Goal: Task Accomplishment & Management: Complete application form

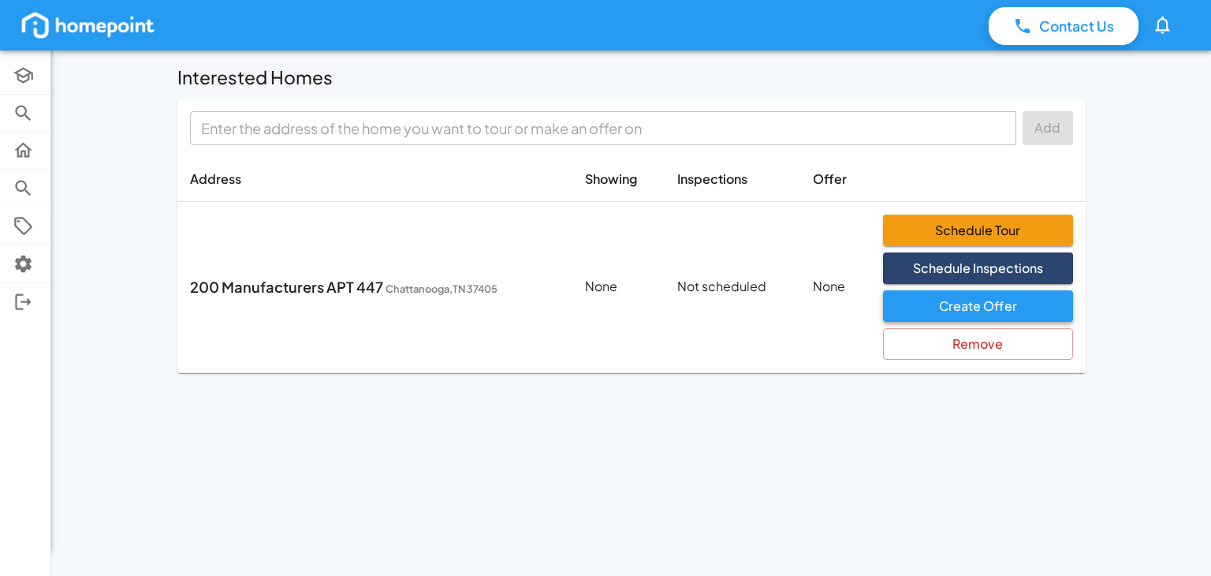
click at [945, 307] on button "Create Offer" at bounding box center [977, 306] width 189 height 32
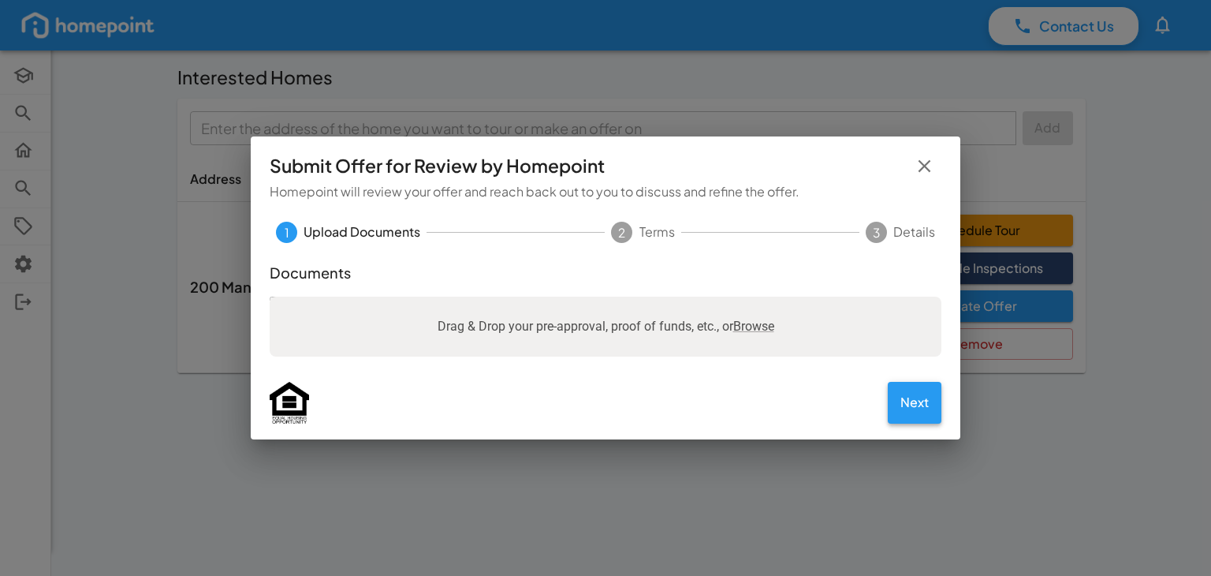
click at [908, 410] on button "Next" at bounding box center [915, 403] width 54 height 42
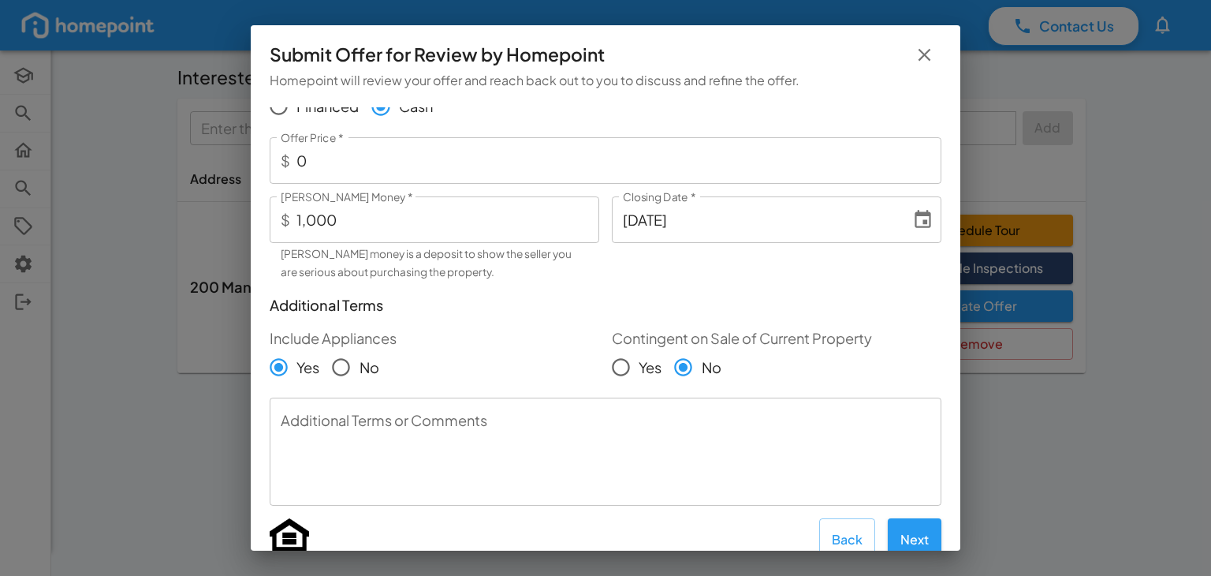
scroll to position [356, 0]
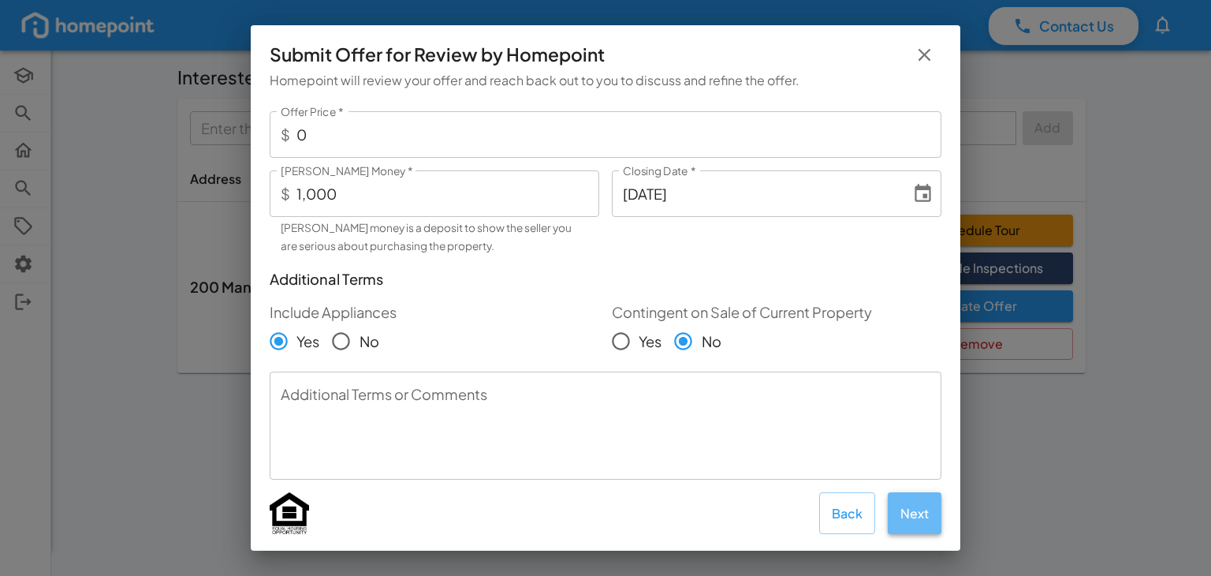
click at [919, 518] on button "Next" at bounding box center [915, 513] width 54 height 42
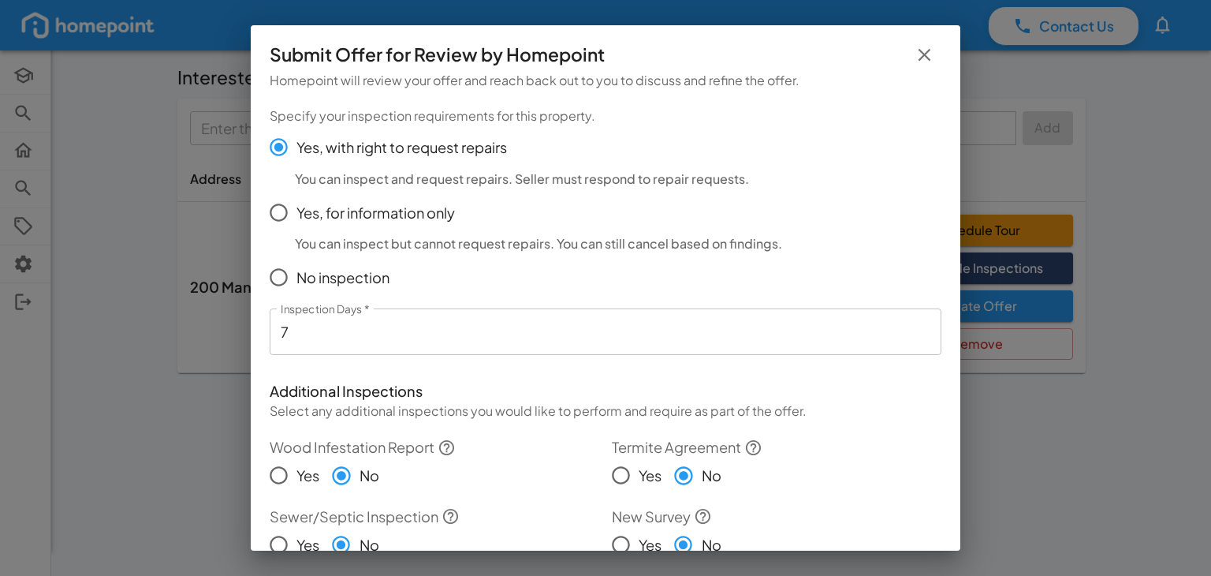
scroll to position [79, 0]
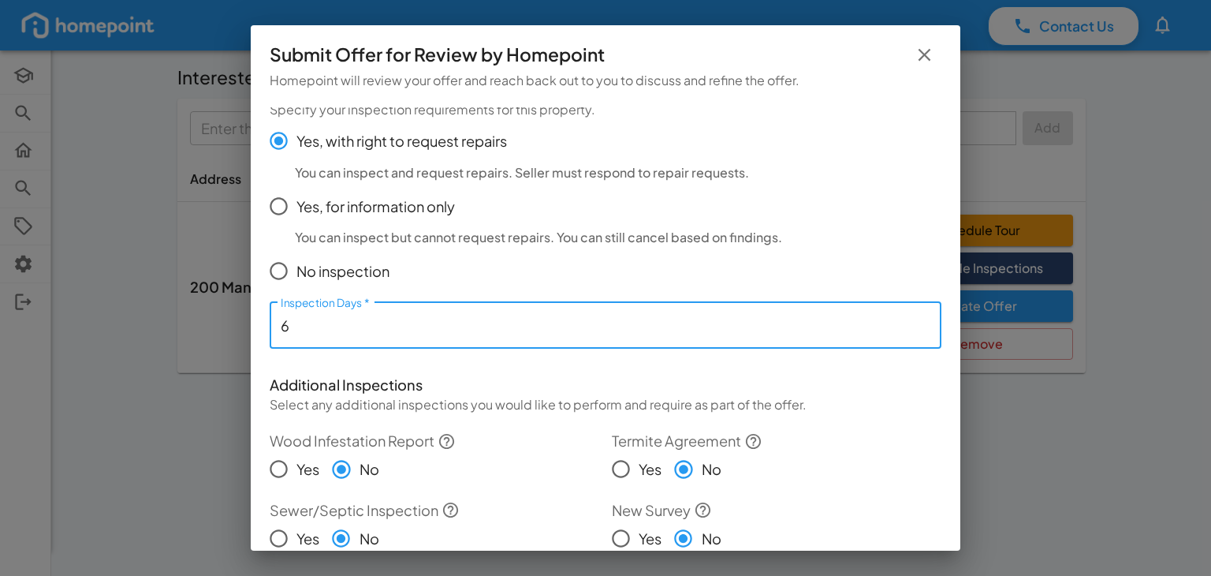
click at [909, 326] on input "6" at bounding box center [606, 325] width 672 height 47
click at [911, 326] on input "5" at bounding box center [606, 325] width 672 height 47
click at [912, 319] on input "6" at bounding box center [606, 325] width 672 height 47
click at [912, 319] on input "7" at bounding box center [606, 325] width 672 height 47
click at [912, 319] on input "8" at bounding box center [606, 325] width 672 height 47
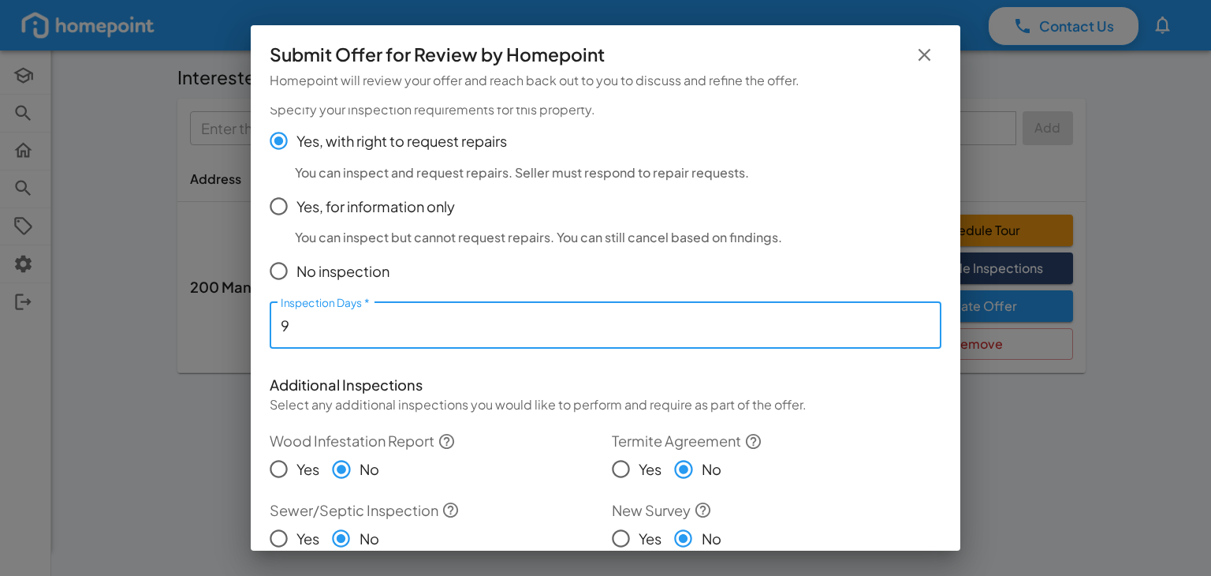
click at [909, 322] on input "9" at bounding box center [606, 325] width 672 height 47
click at [909, 322] on input "10" at bounding box center [606, 325] width 672 height 47
click at [909, 322] on input "11" at bounding box center [606, 325] width 672 height 47
click at [908, 323] on input "12" at bounding box center [606, 325] width 672 height 47
click at [908, 323] on input "13" at bounding box center [606, 325] width 672 height 47
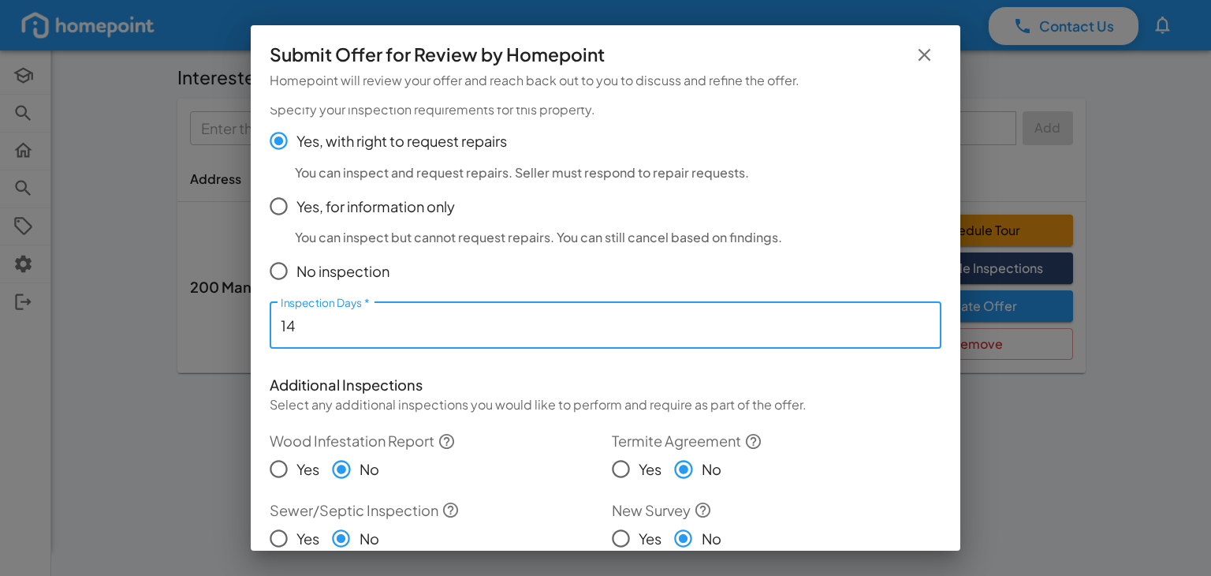
click at [907, 324] on input "14" at bounding box center [606, 325] width 672 height 47
click at [907, 324] on input "15" at bounding box center [606, 325] width 672 height 47
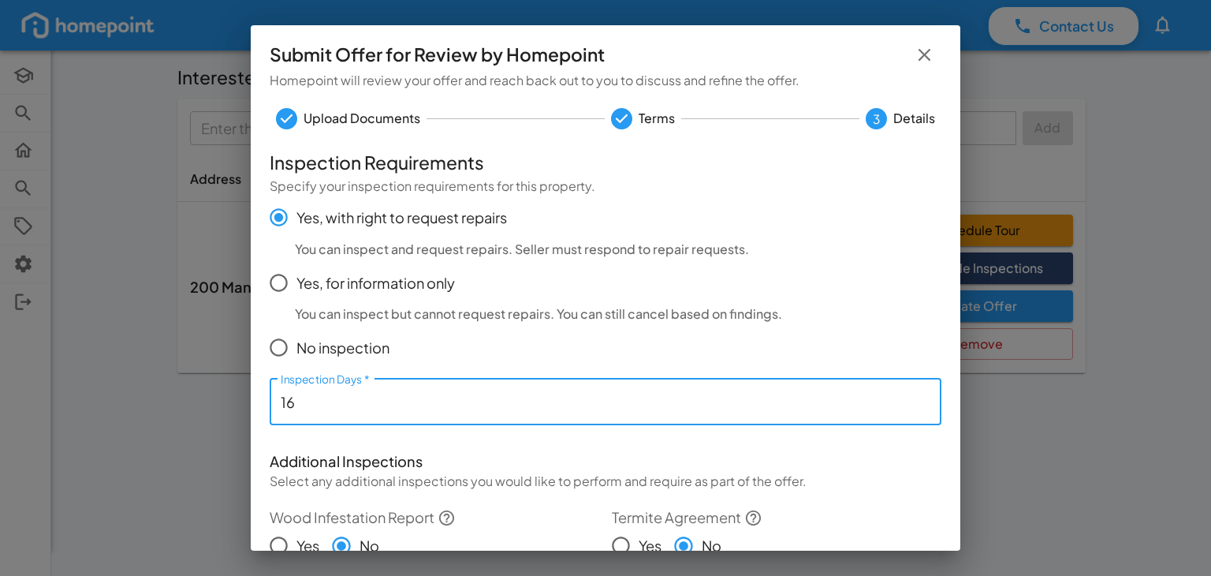
scroll to position [0, 0]
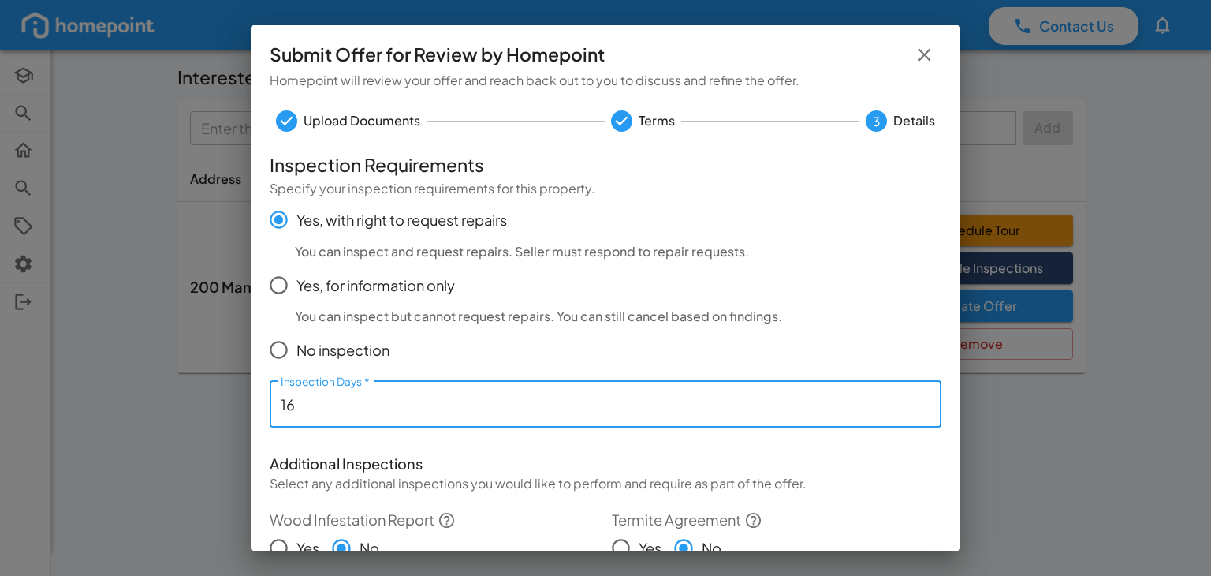
type input "16"
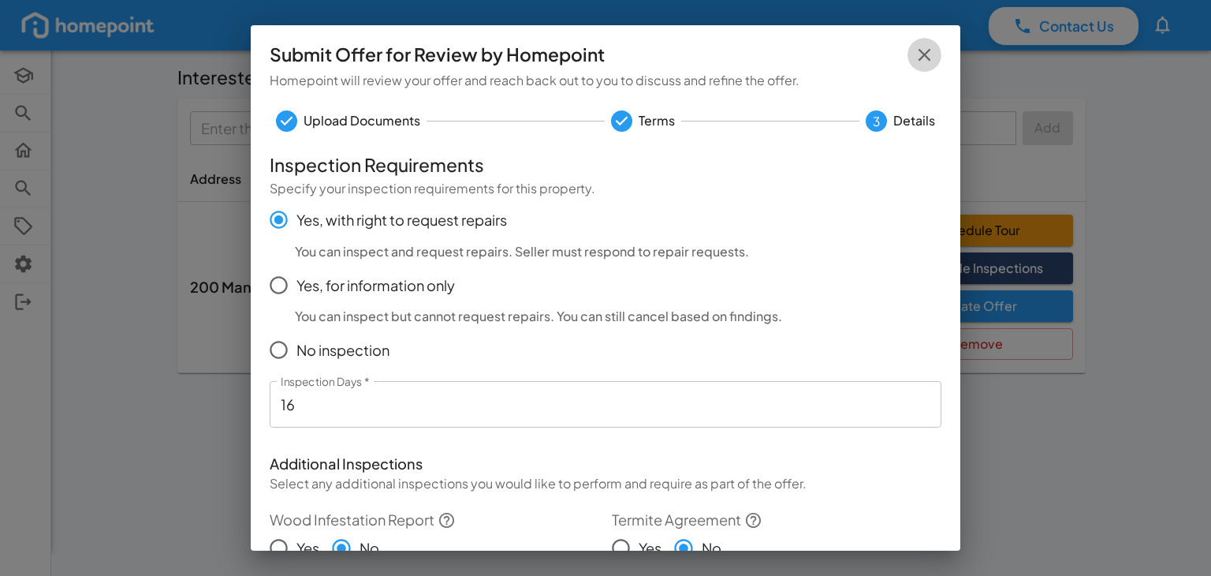
click at [920, 60] on icon "button" at bounding box center [924, 55] width 13 height 13
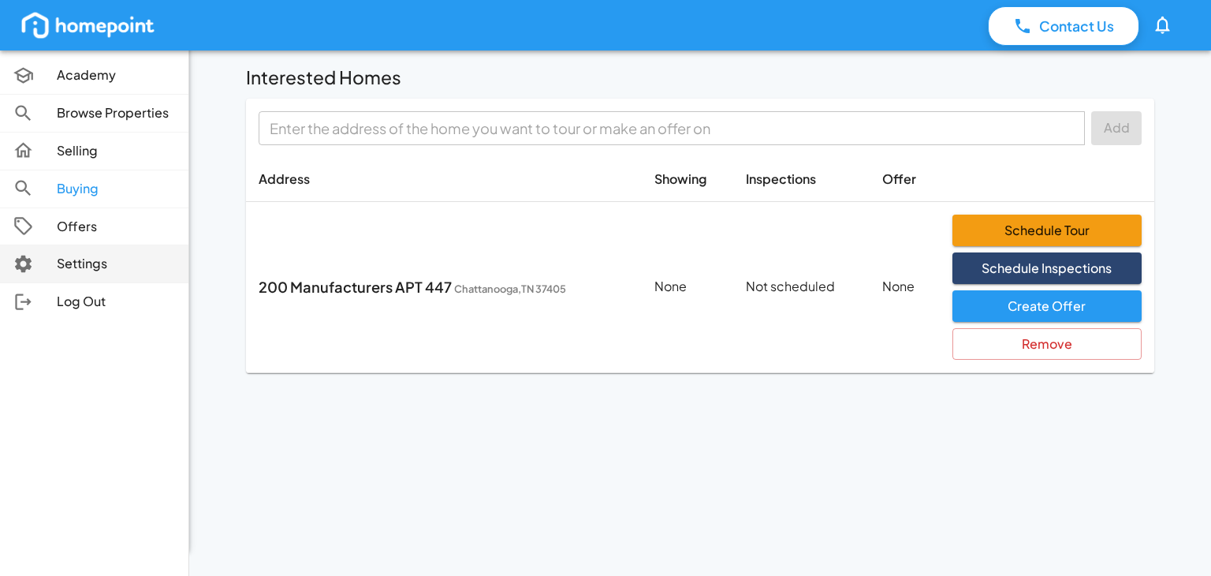
click at [122, 263] on p "Settings" at bounding box center [116, 264] width 119 height 18
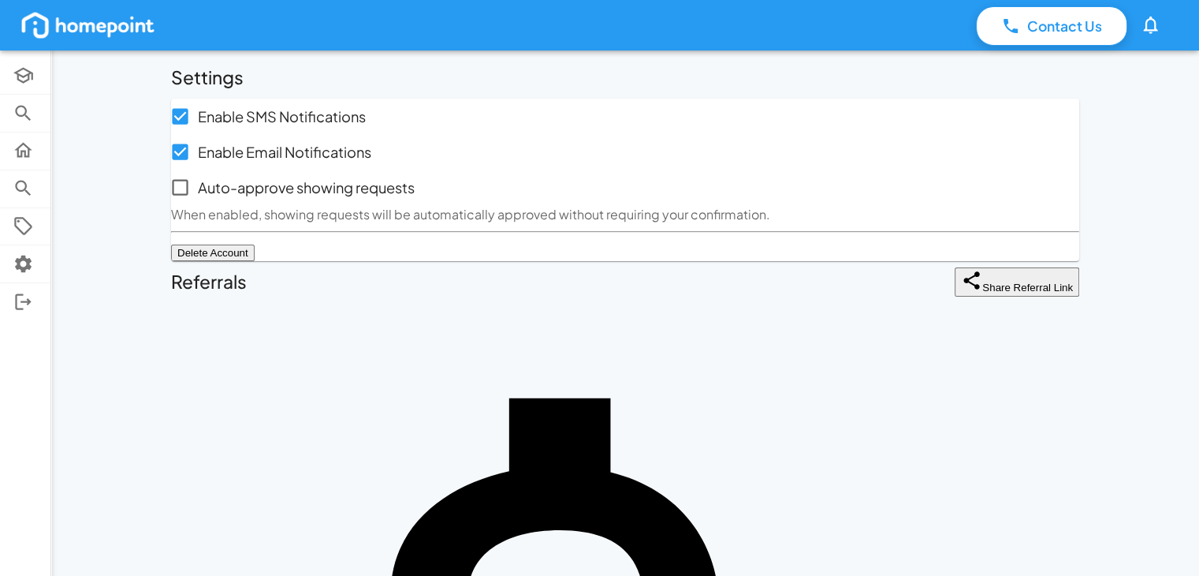
click at [1151, 32] on icon "button" at bounding box center [1150, 24] width 21 height 21
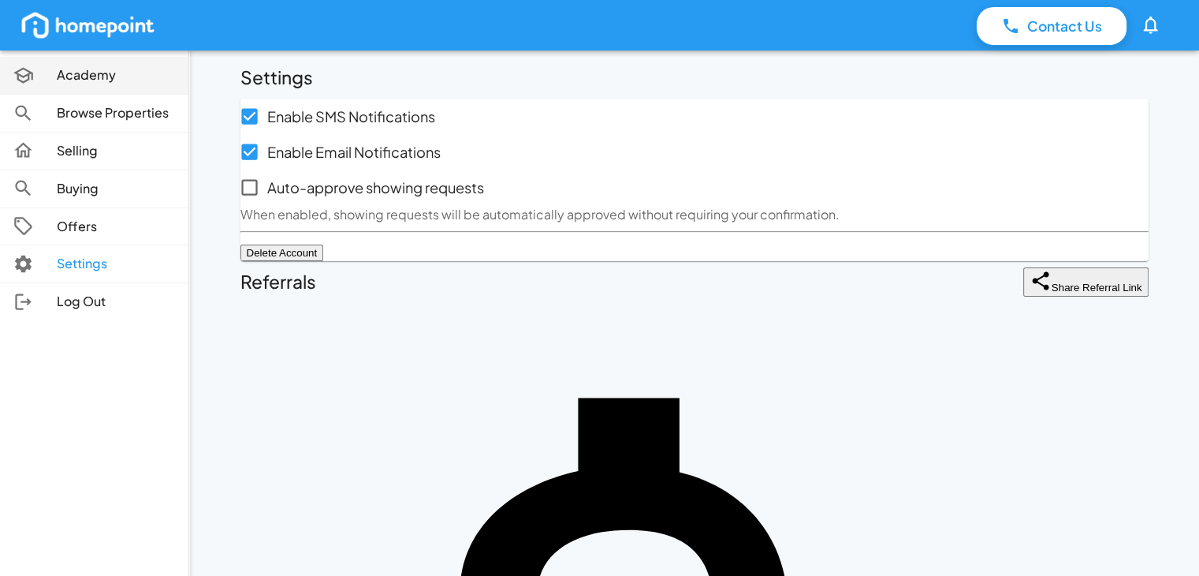
click at [69, 76] on p "Academy" at bounding box center [116, 75] width 119 height 18
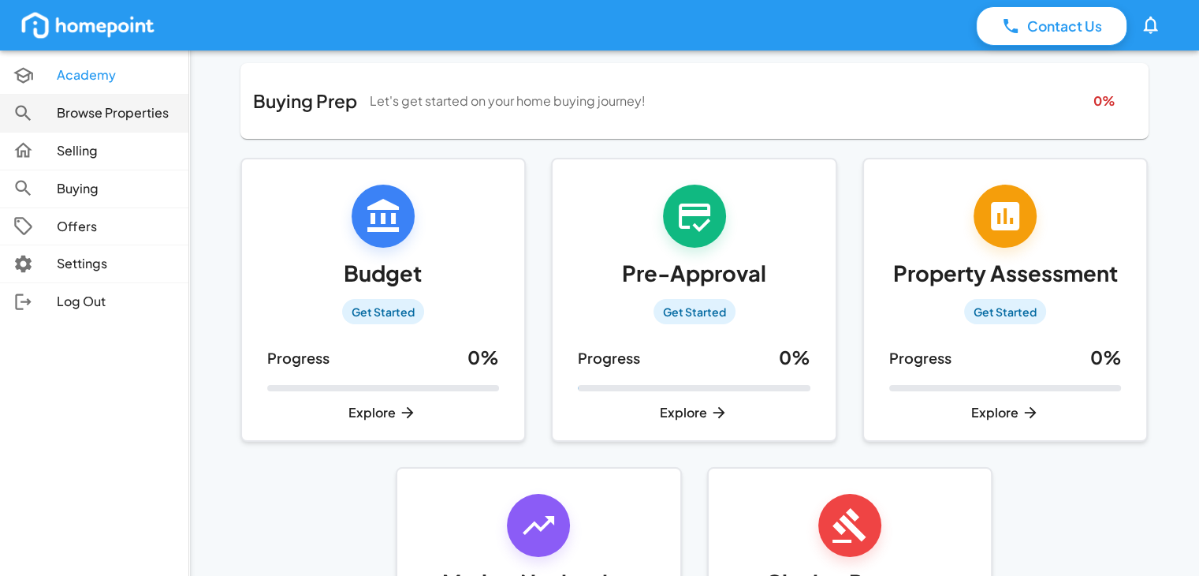
click at [56, 117] on div at bounding box center [35, 113] width 44 height 21
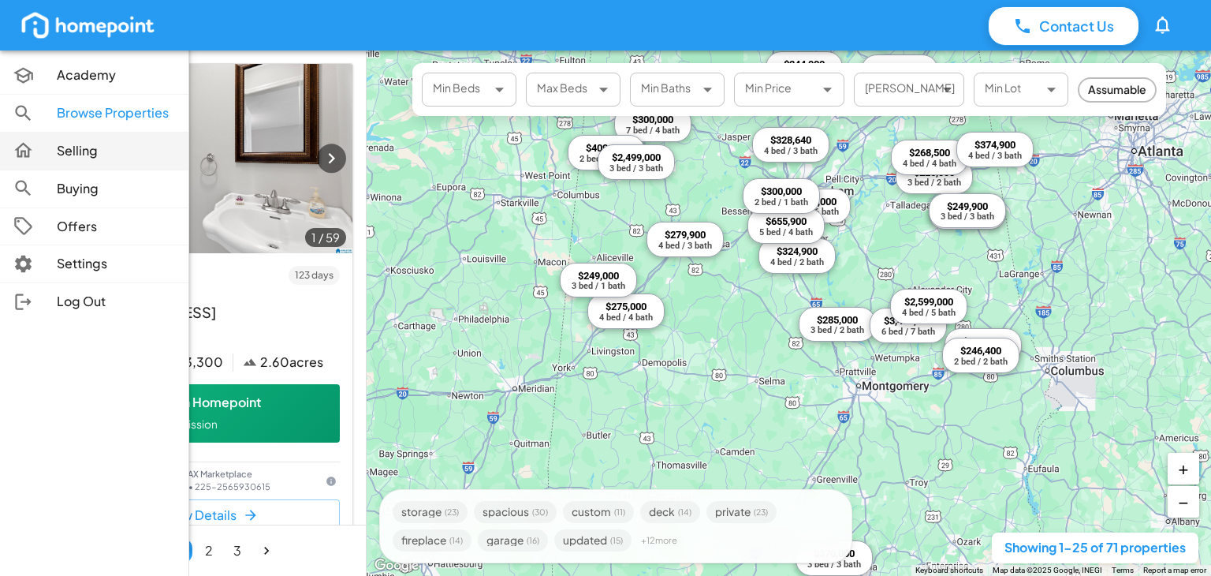
click at [73, 156] on p "Selling" at bounding box center [116, 151] width 119 height 18
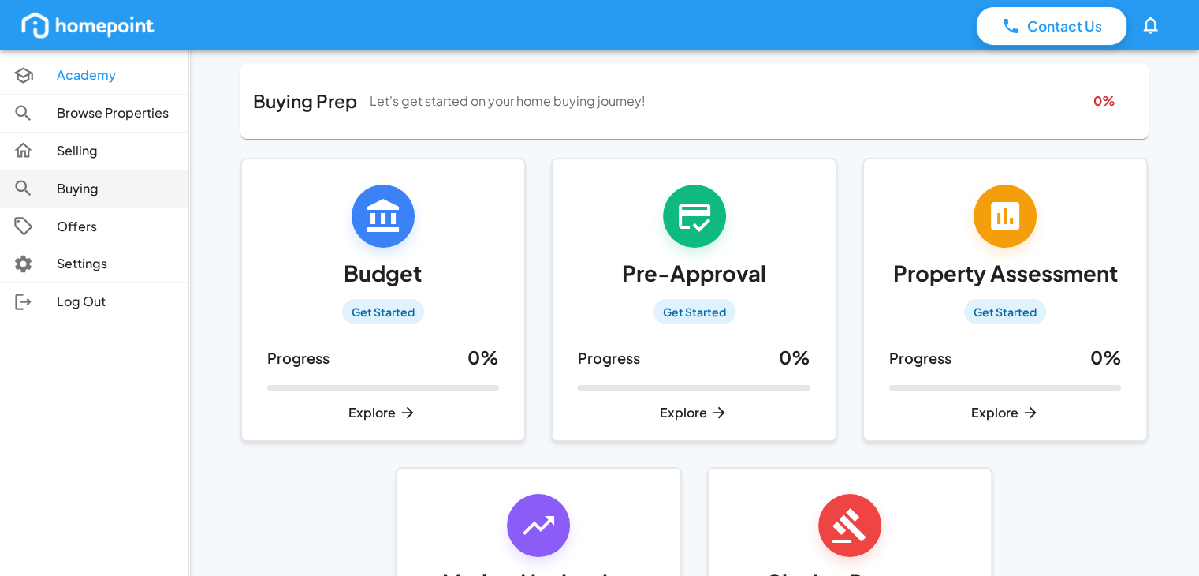
click at [76, 190] on p "Buying" at bounding box center [116, 189] width 119 height 18
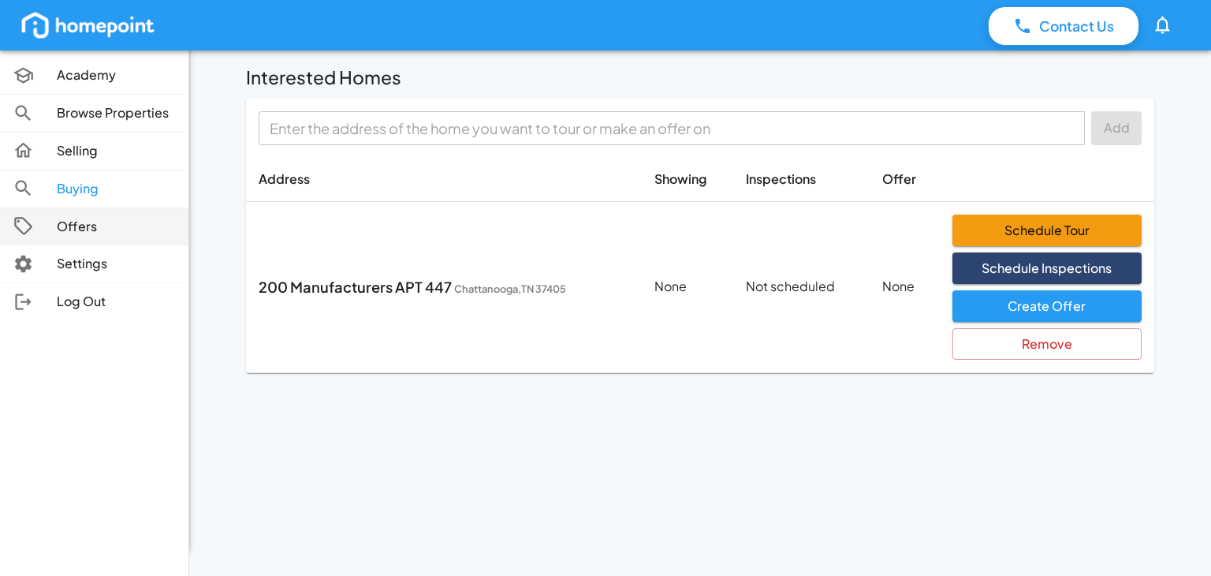
click at [77, 226] on p "Offers" at bounding box center [116, 227] width 119 height 18
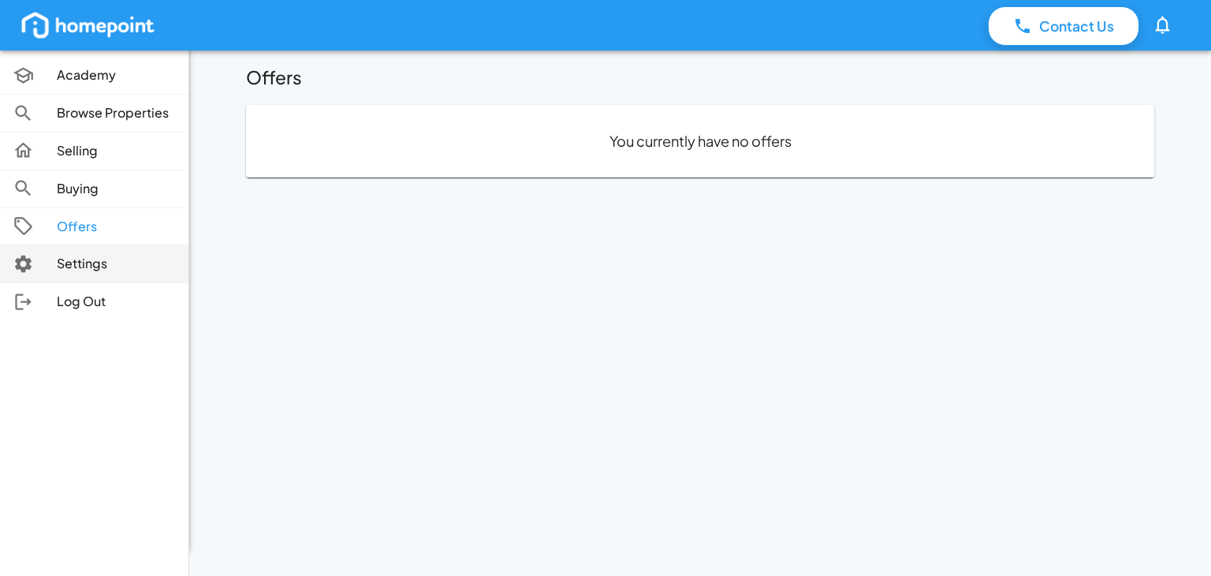
click at [74, 268] on p "Settings" at bounding box center [116, 264] width 119 height 18
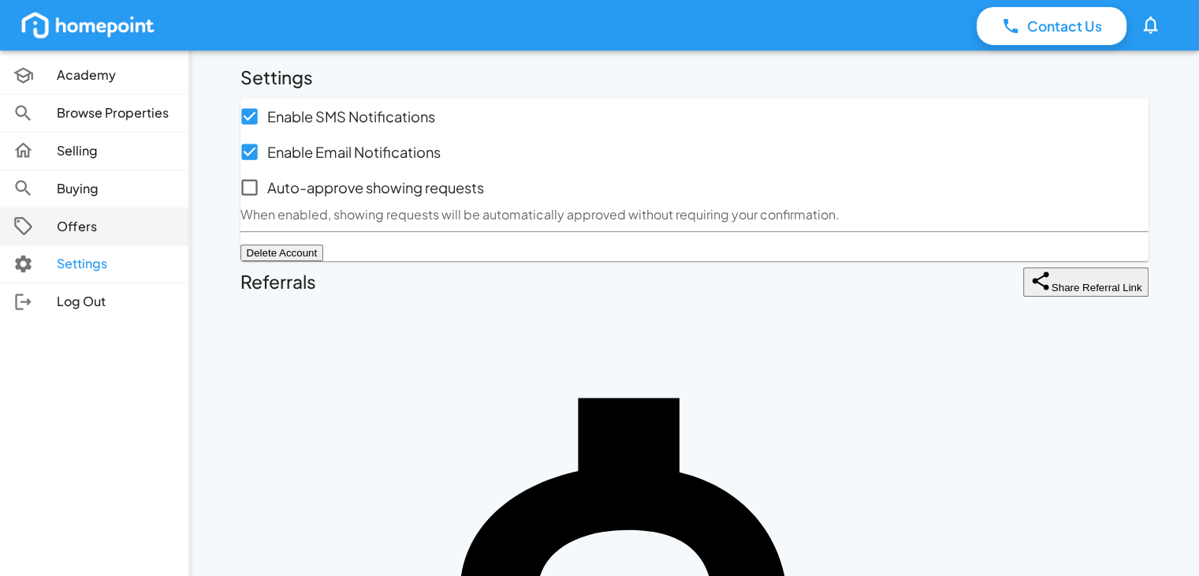
click at [24, 228] on icon at bounding box center [23, 225] width 21 height 21
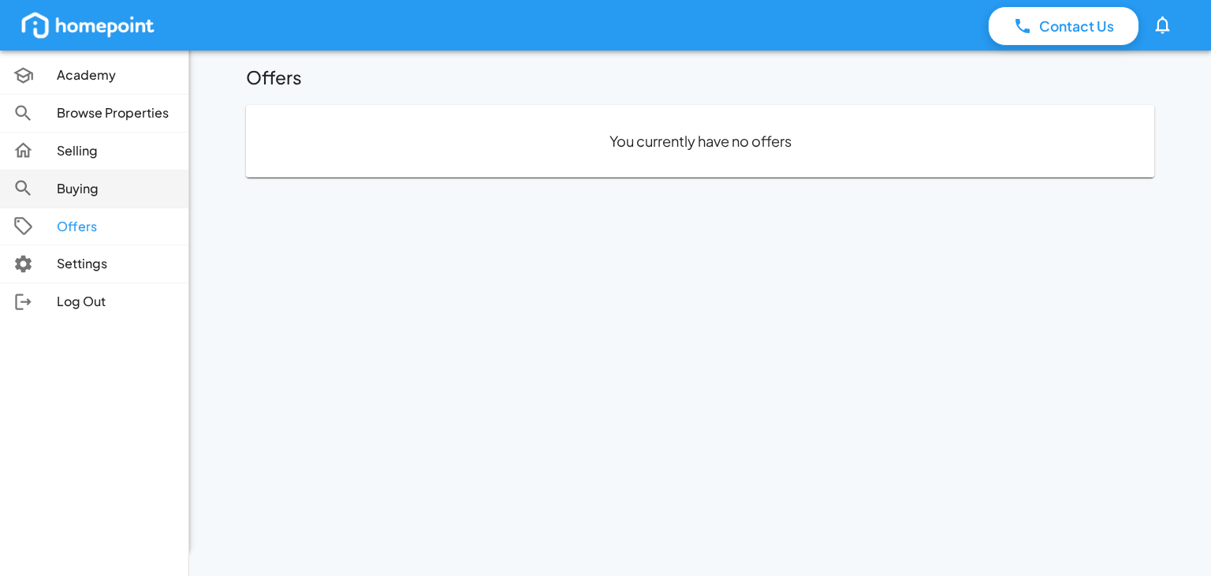
click at [49, 192] on div at bounding box center [35, 187] width 44 height 21
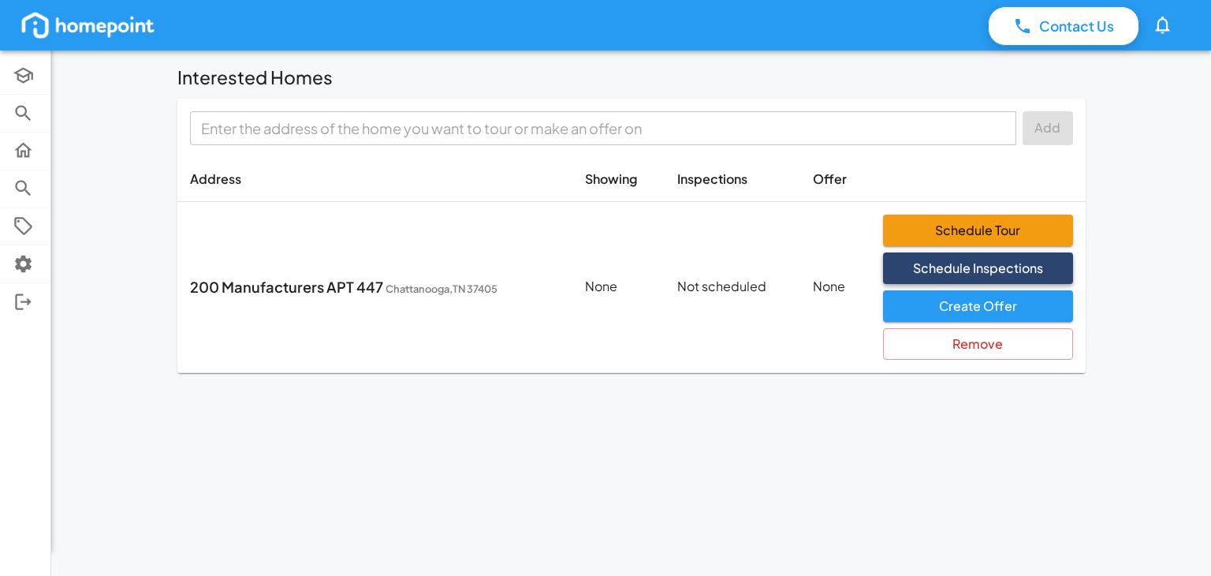
click at [927, 262] on button "Schedule Inspections" at bounding box center [977, 268] width 189 height 32
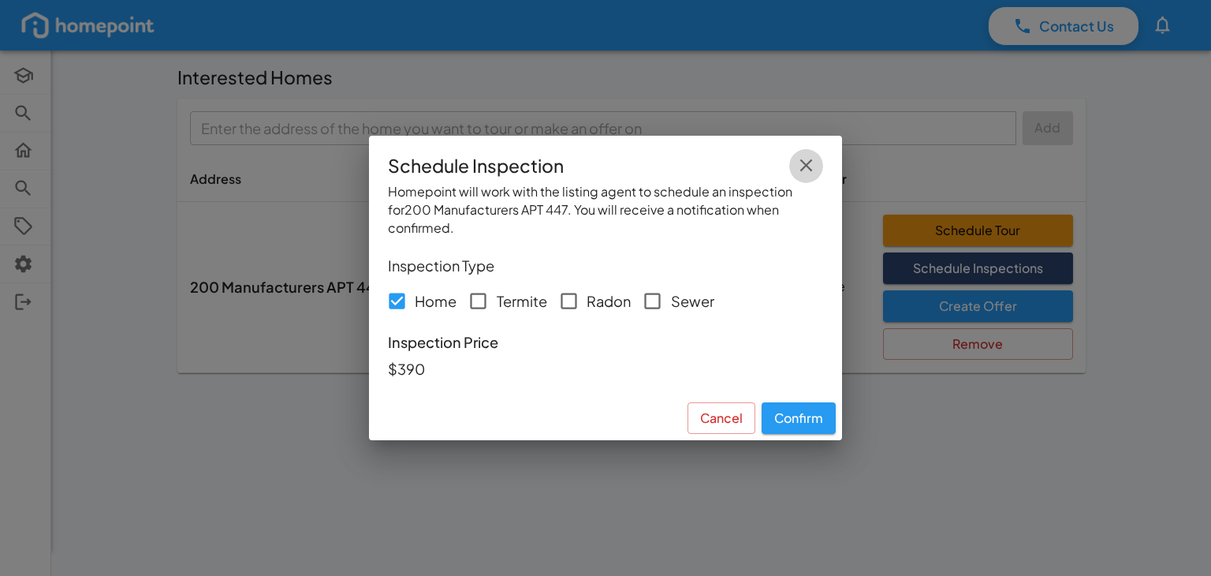
click at [801, 174] on icon "button" at bounding box center [806, 165] width 21 height 21
